Goal: Task Accomplishment & Management: Manage account settings

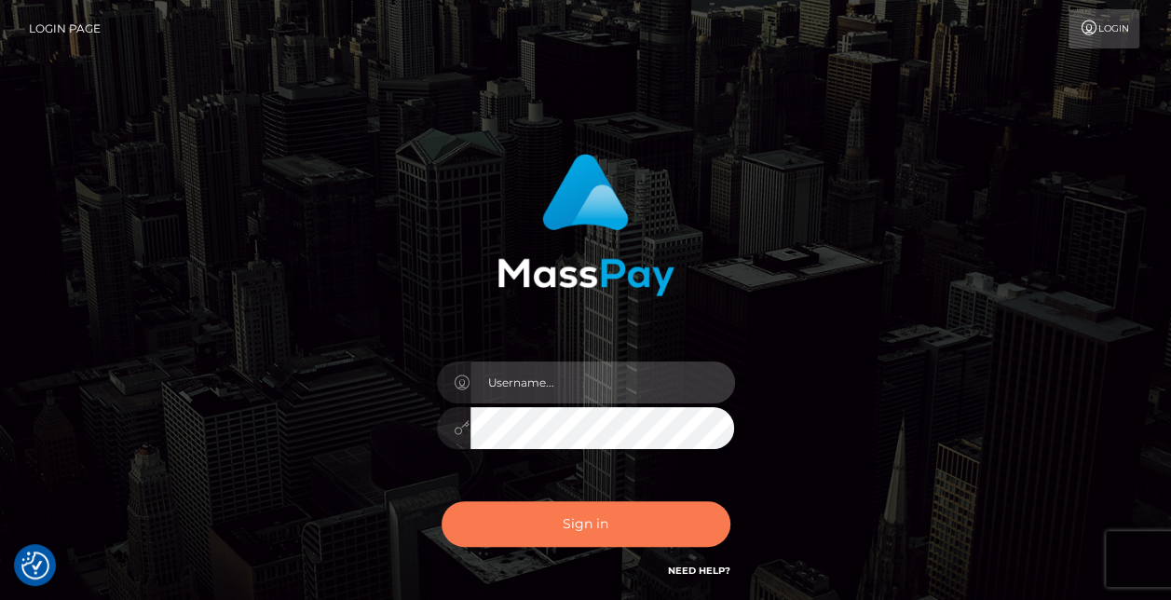
type input "Rod.B2Spin"
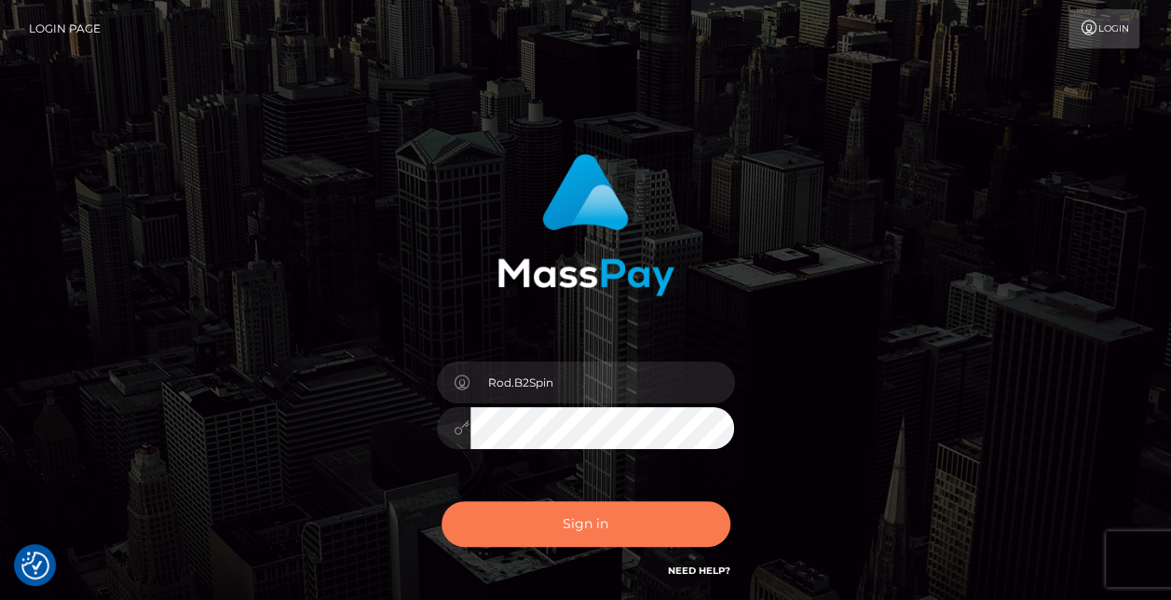
click at [616, 528] on button "Sign in" at bounding box center [586, 524] width 289 height 46
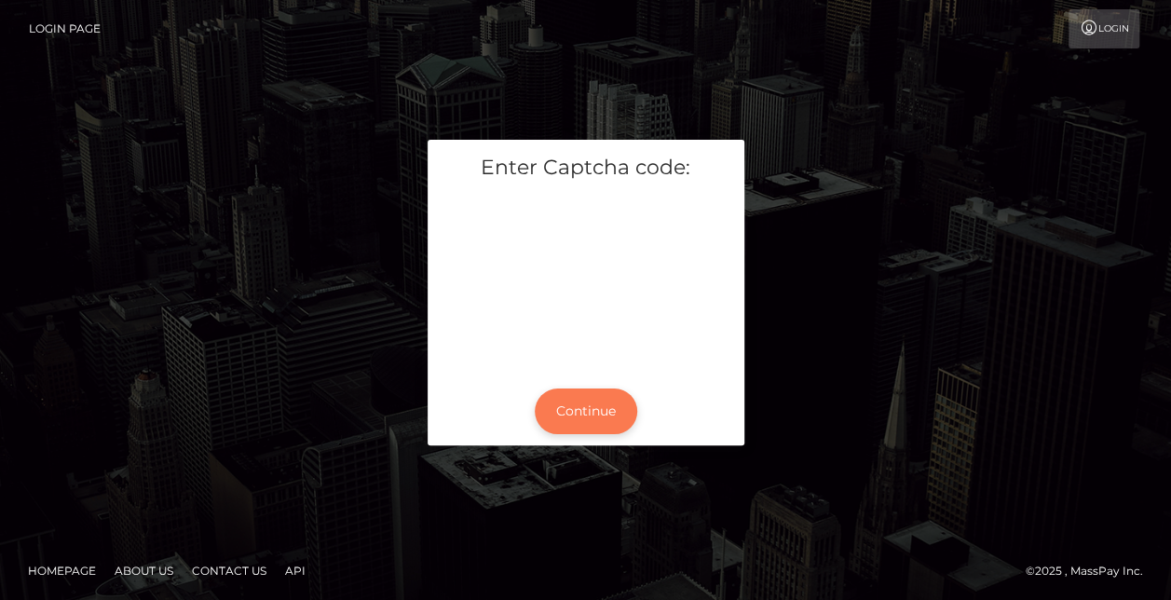
click at [579, 403] on button "Continue" at bounding box center [586, 411] width 102 height 46
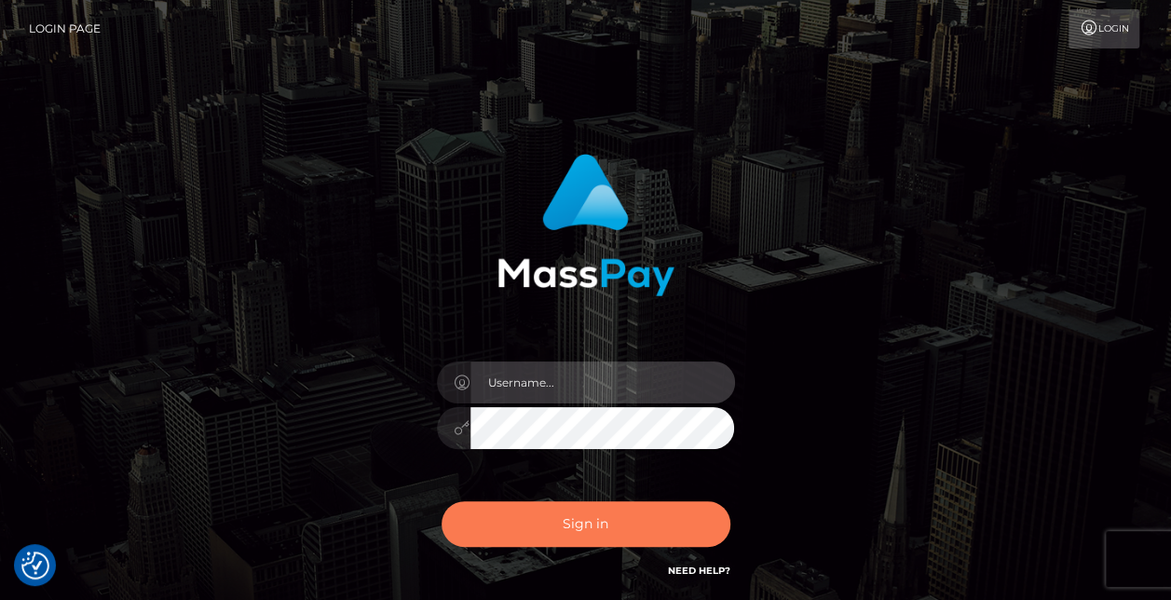
type input "Rod.B2Spin"
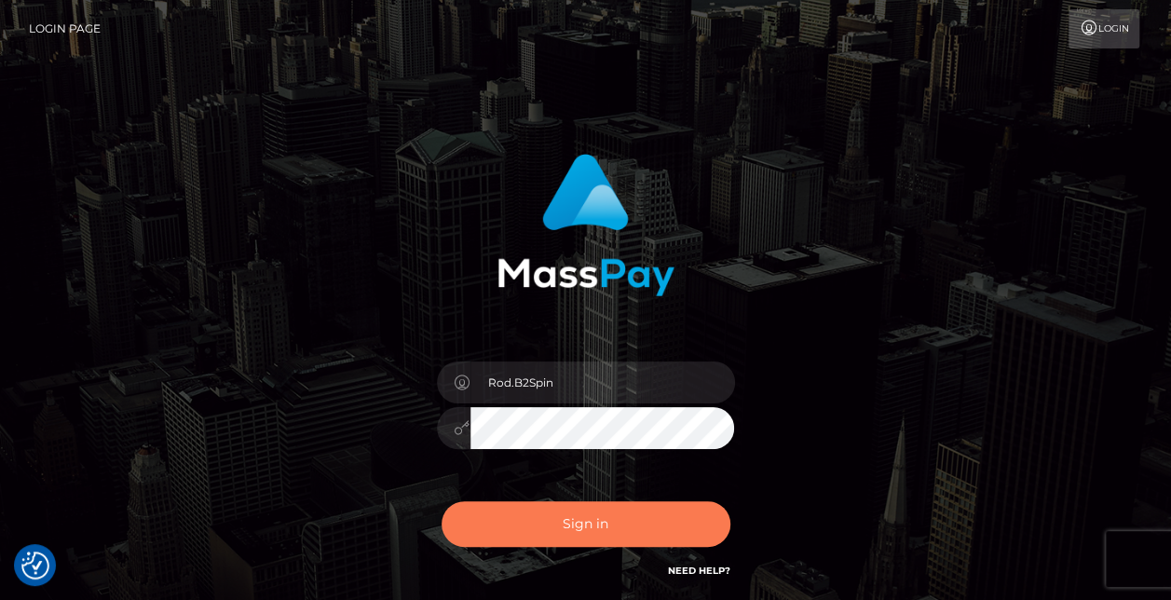
click at [581, 519] on button "Sign in" at bounding box center [586, 524] width 289 height 46
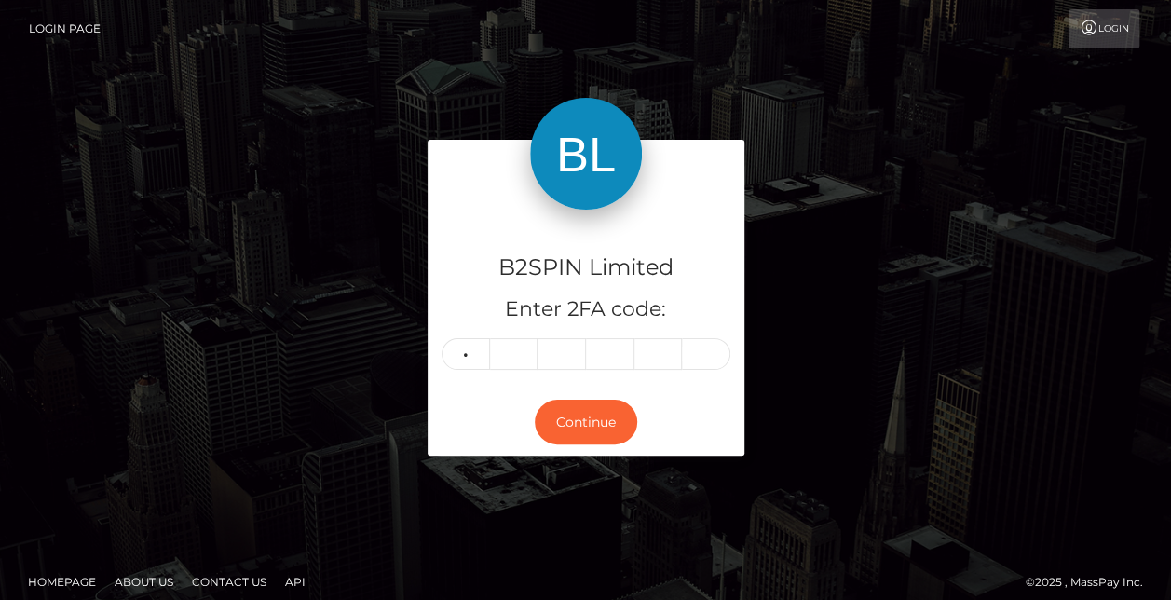
type input "2"
type input "7"
type input "5"
type input "3"
type input "2"
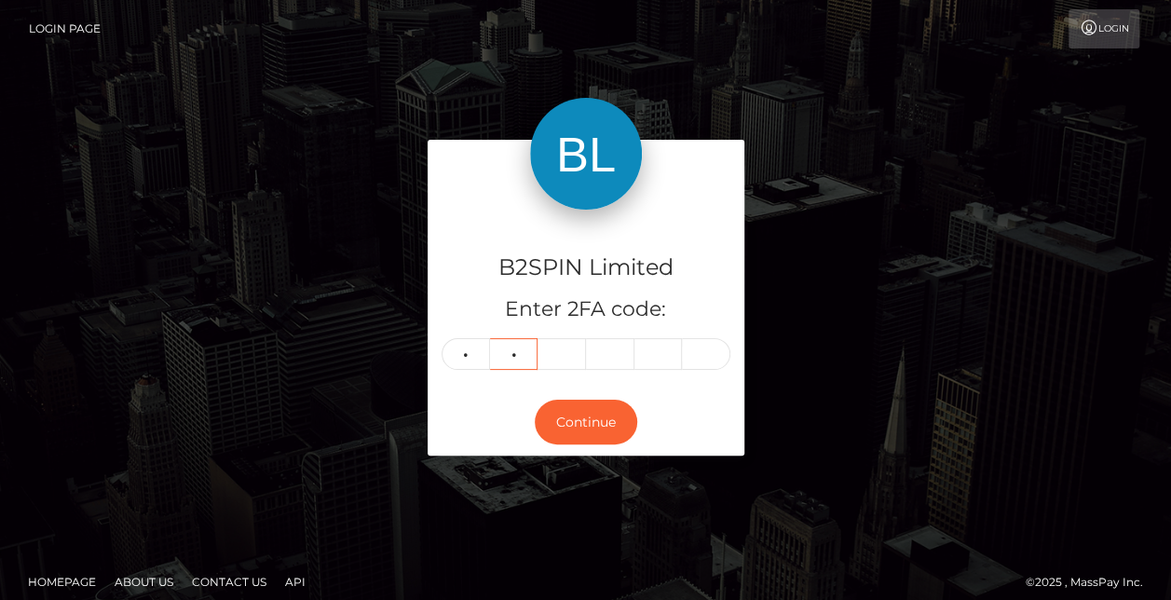
type input "1"
type input "7"
type input "5"
type input "3"
type input "8"
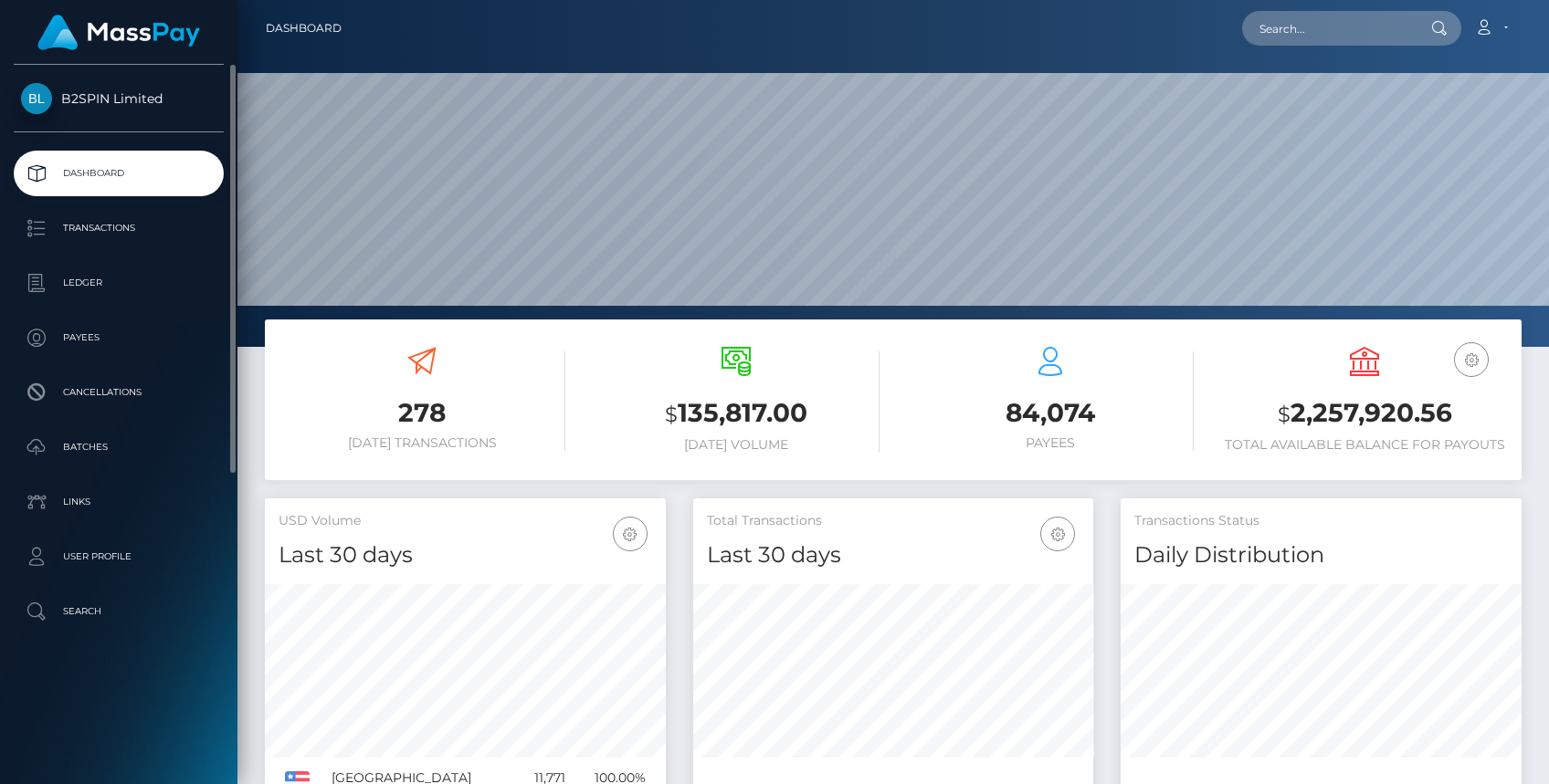
click at [114, 102] on span "B2SPIN Limited" at bounding box center [119, 98] width 210 height 17
click at [1451, 31] on icon at bounding box center [1483, 26] width 20 height 15
